Goal: Navigation & Orientation: Find specific page/section

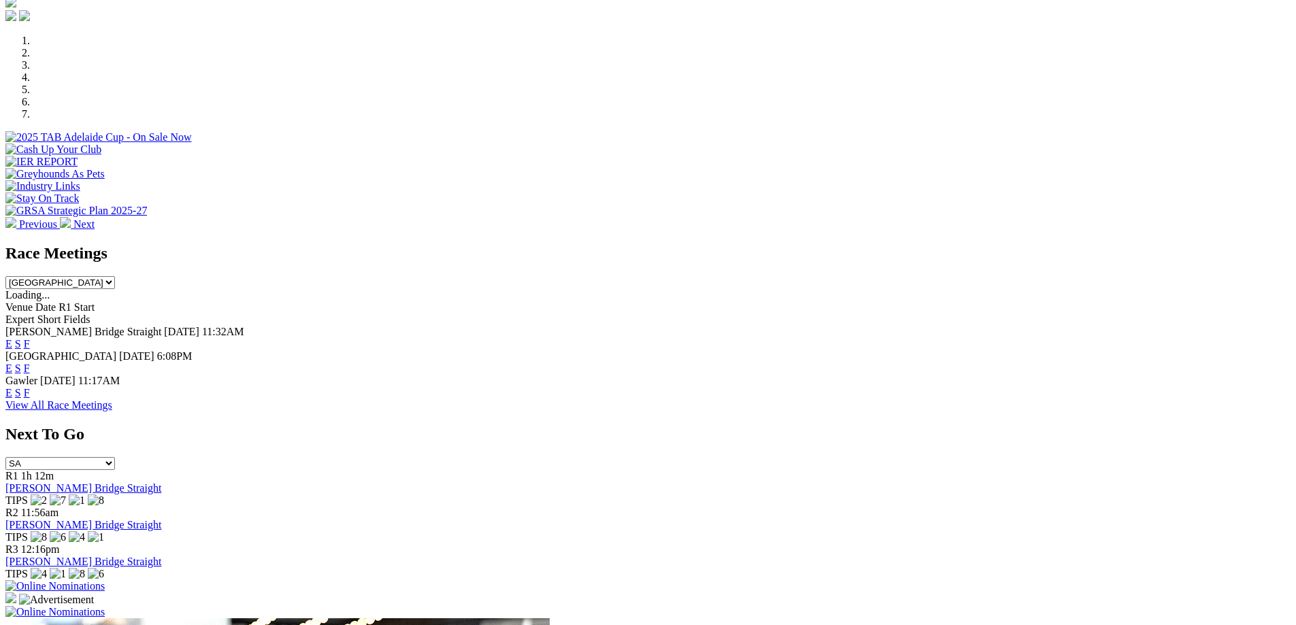
scroll to position [436, 0]
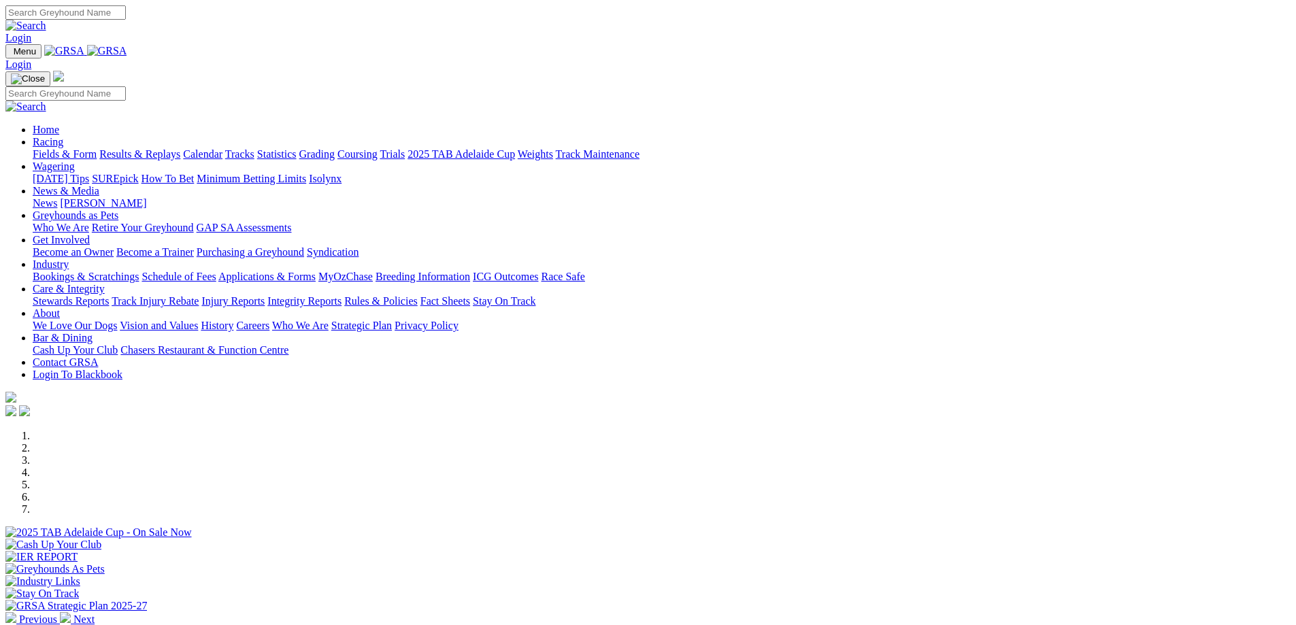
click at [222, 148] on link "Calendar" at bounding box center [202, 154] width 39 height 12
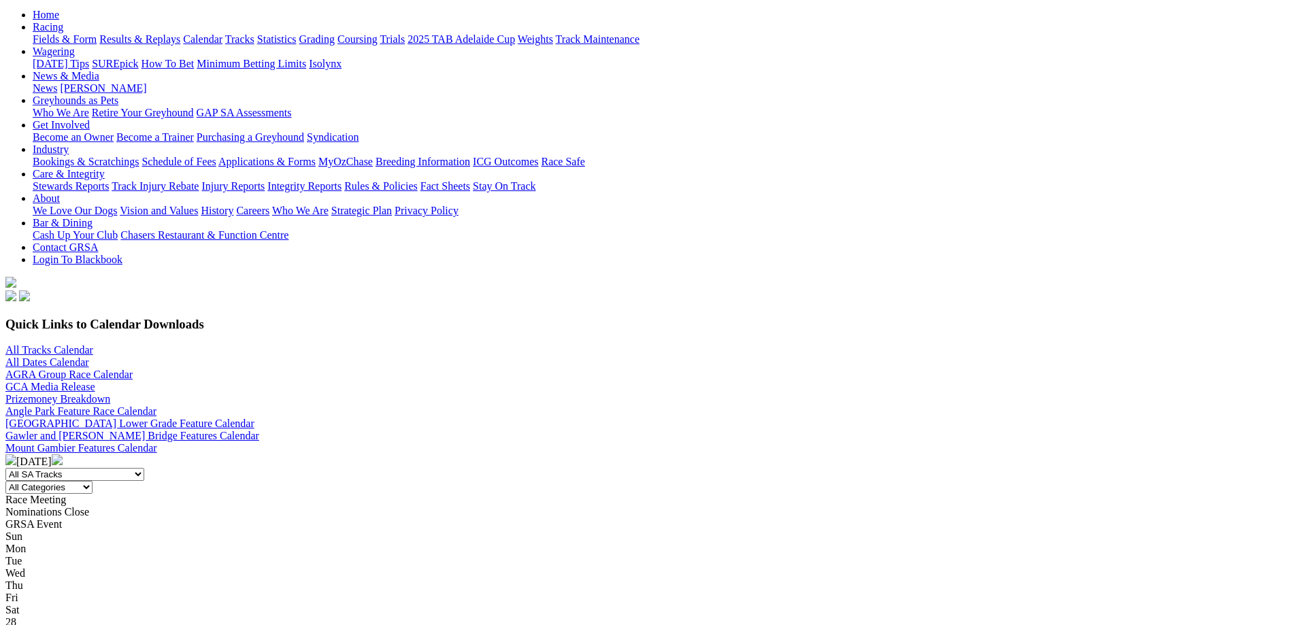
scroll to position [163, 0]
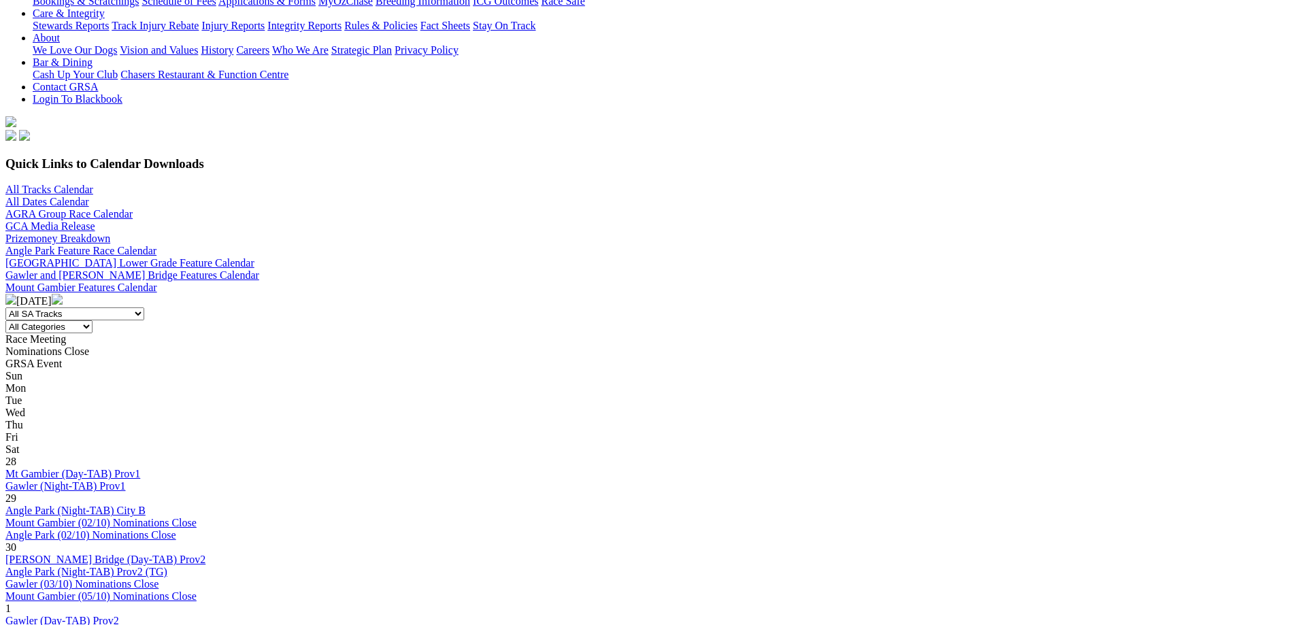
scroll to position [341, 0]
